Goal: Information Seeking & Learning: Learn about a topic

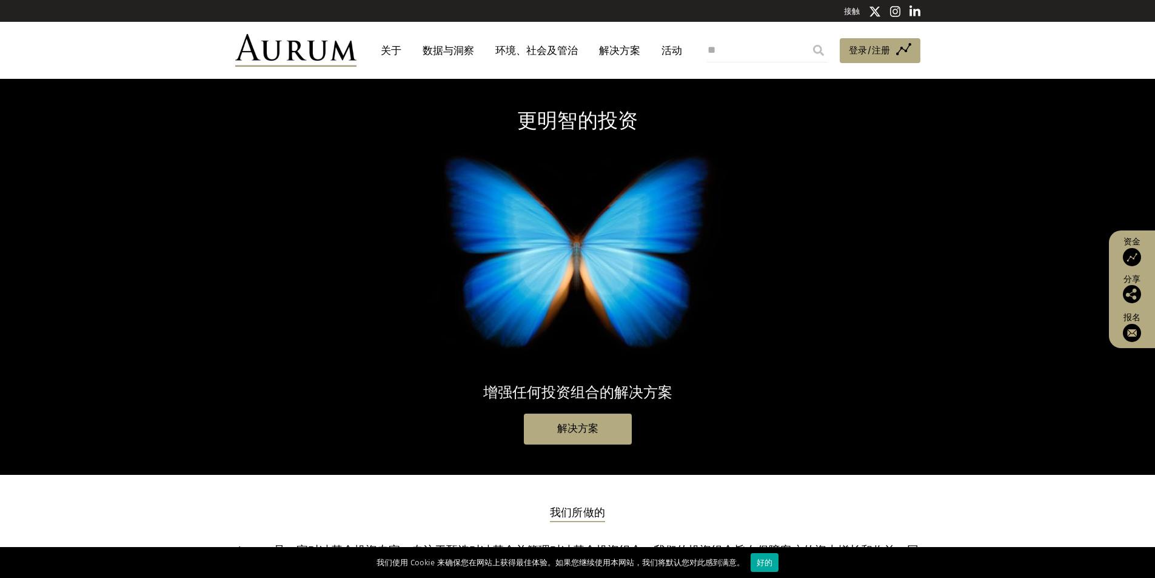
click at [399, 50] on font "关于" at bounding box center [391, 50] width 21 height 13
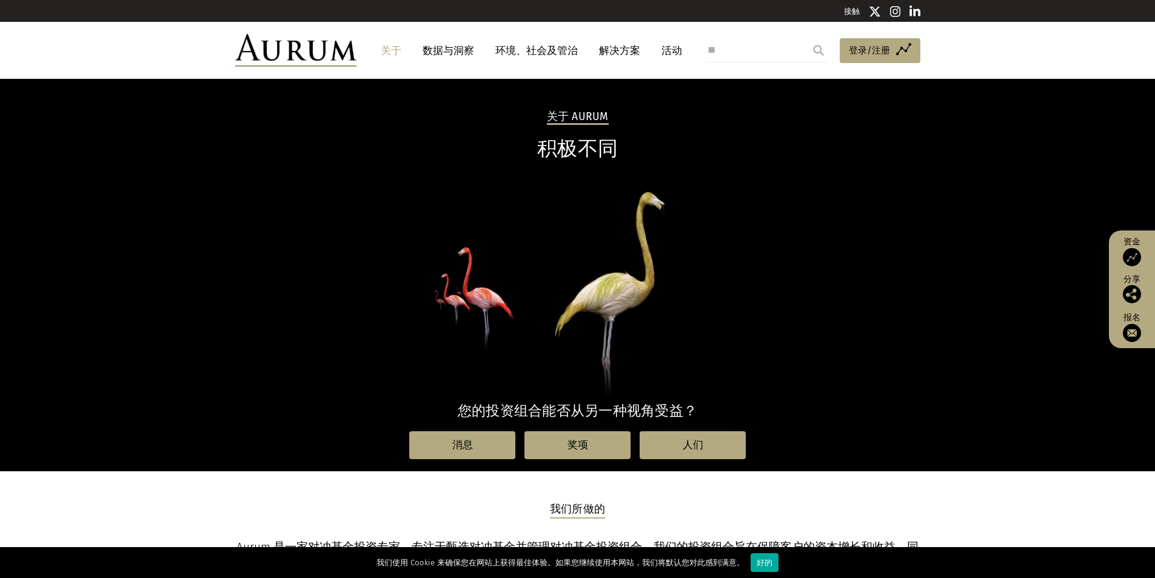
click at [470, 54] on font "数据与洞察" at bounding box center [448, 50] width 52 height 13
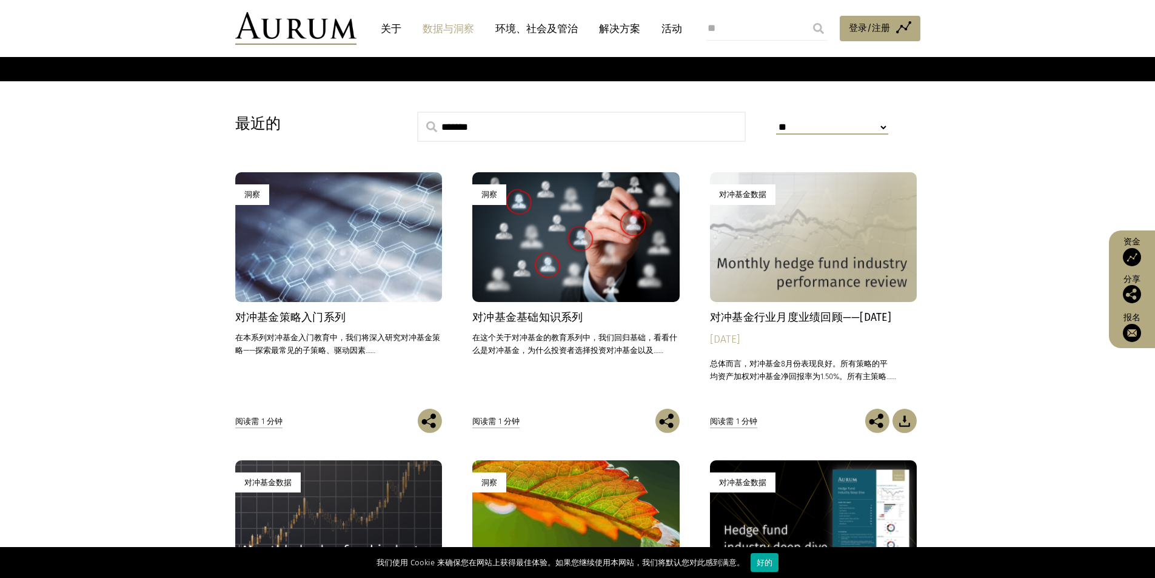
scroll to position [275, 0]
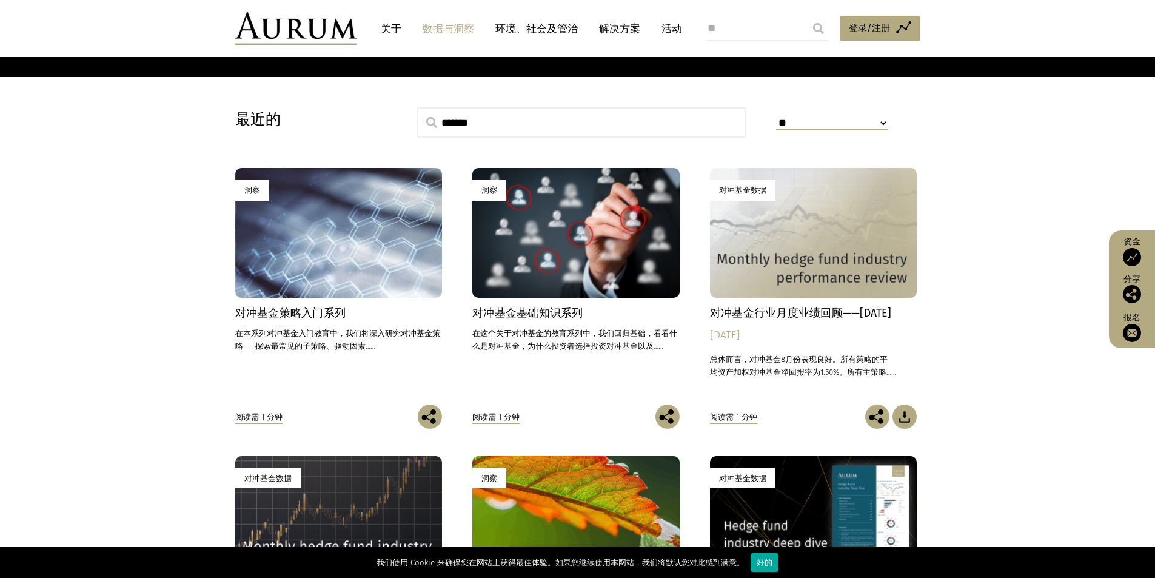
drag, startPoint x: 1080, startPoint y: 344, endPoint x: 1057, endPoint y: 409, distance: 68.6
click at [1057, 409] on section "**********" at bounding box center [577, 457] width 1155 height 760
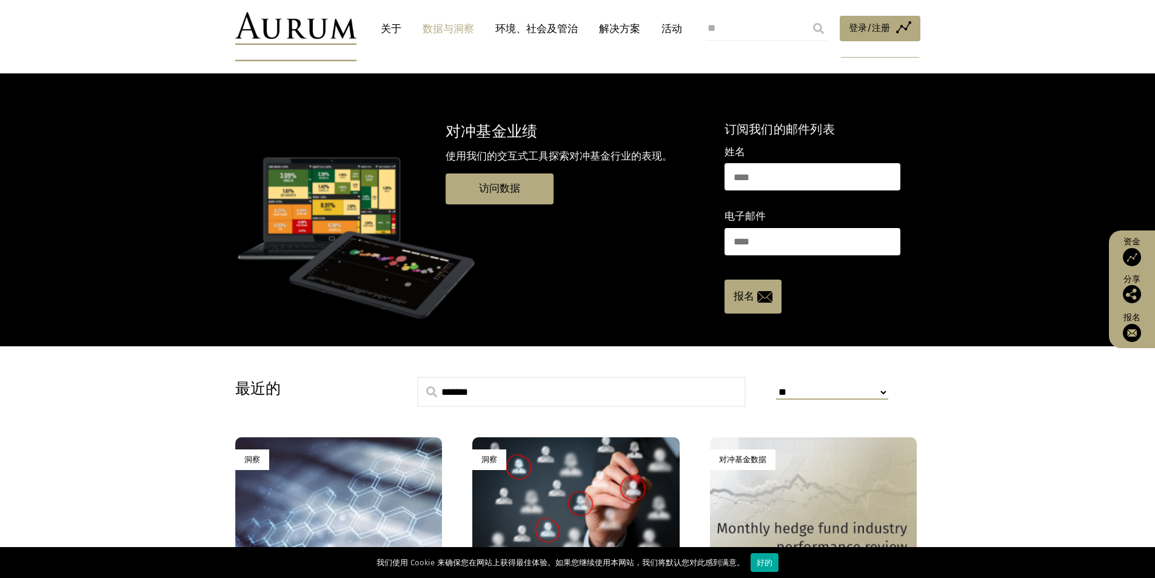
scroll to position [0, 0]
